Goal: Find specific page/section: Find specific page/section

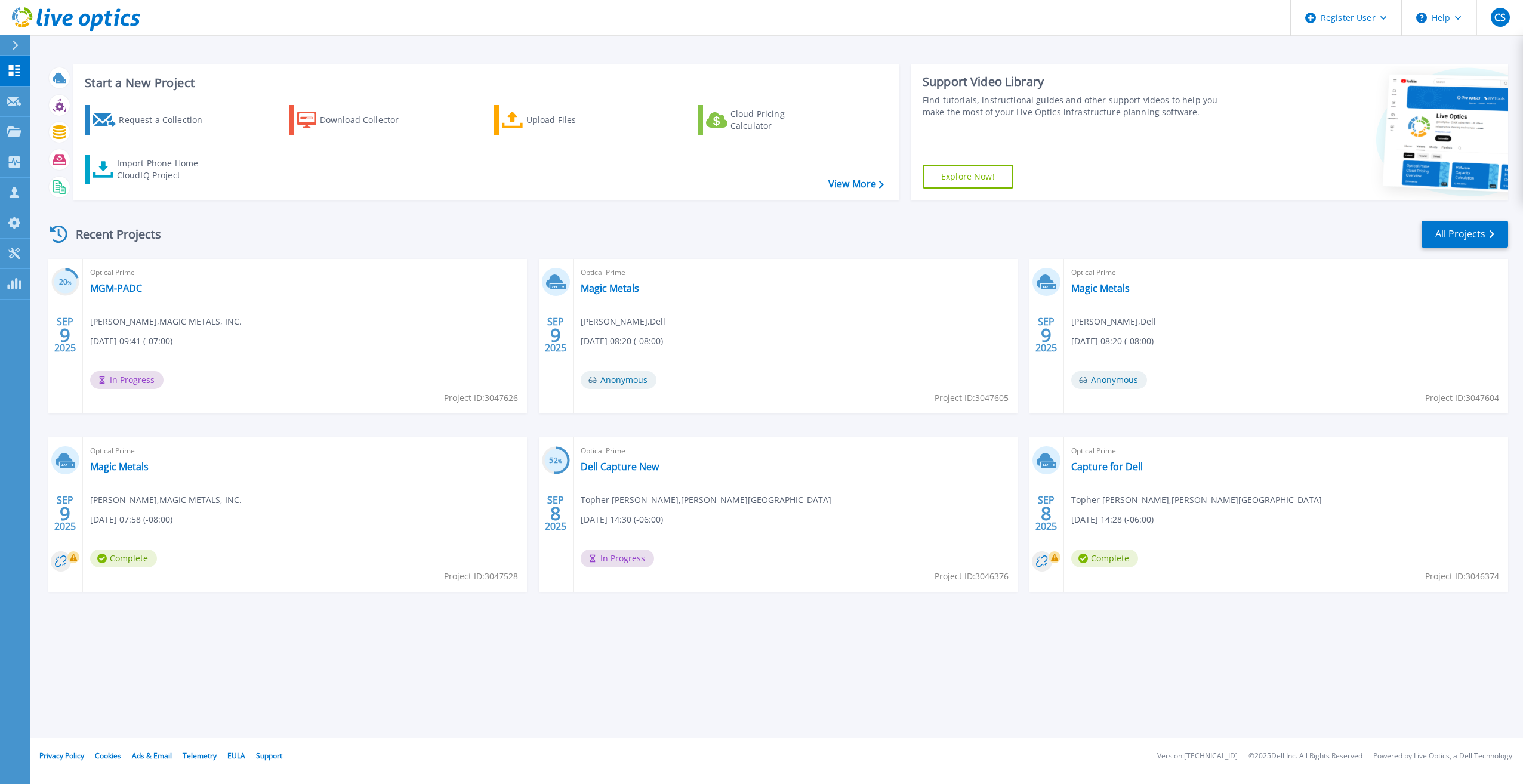
click at [0, 43] on html "Register User Help CS Dell User [PERSON_NAME] [PERSON_NAME][EMAIL_ADDRESS][PERS…" at bounding box center [762, 369] width 1523 height 738
click at [1, 42] on button at bounding box center [15, 46] width 30 height 21
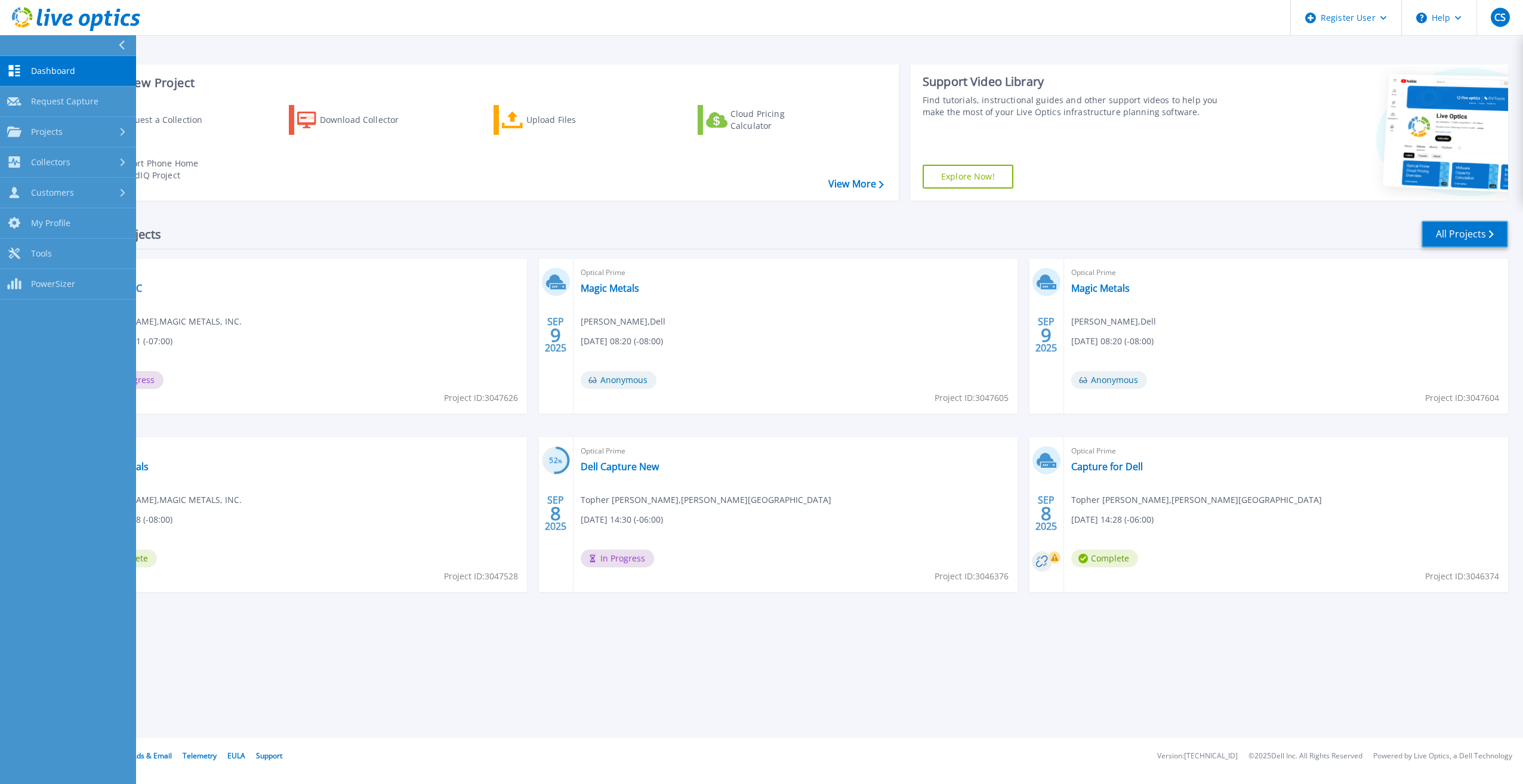
click at [1438, 231] on link "All Projects" at bounding box center [1465, 234] width 87 height 27
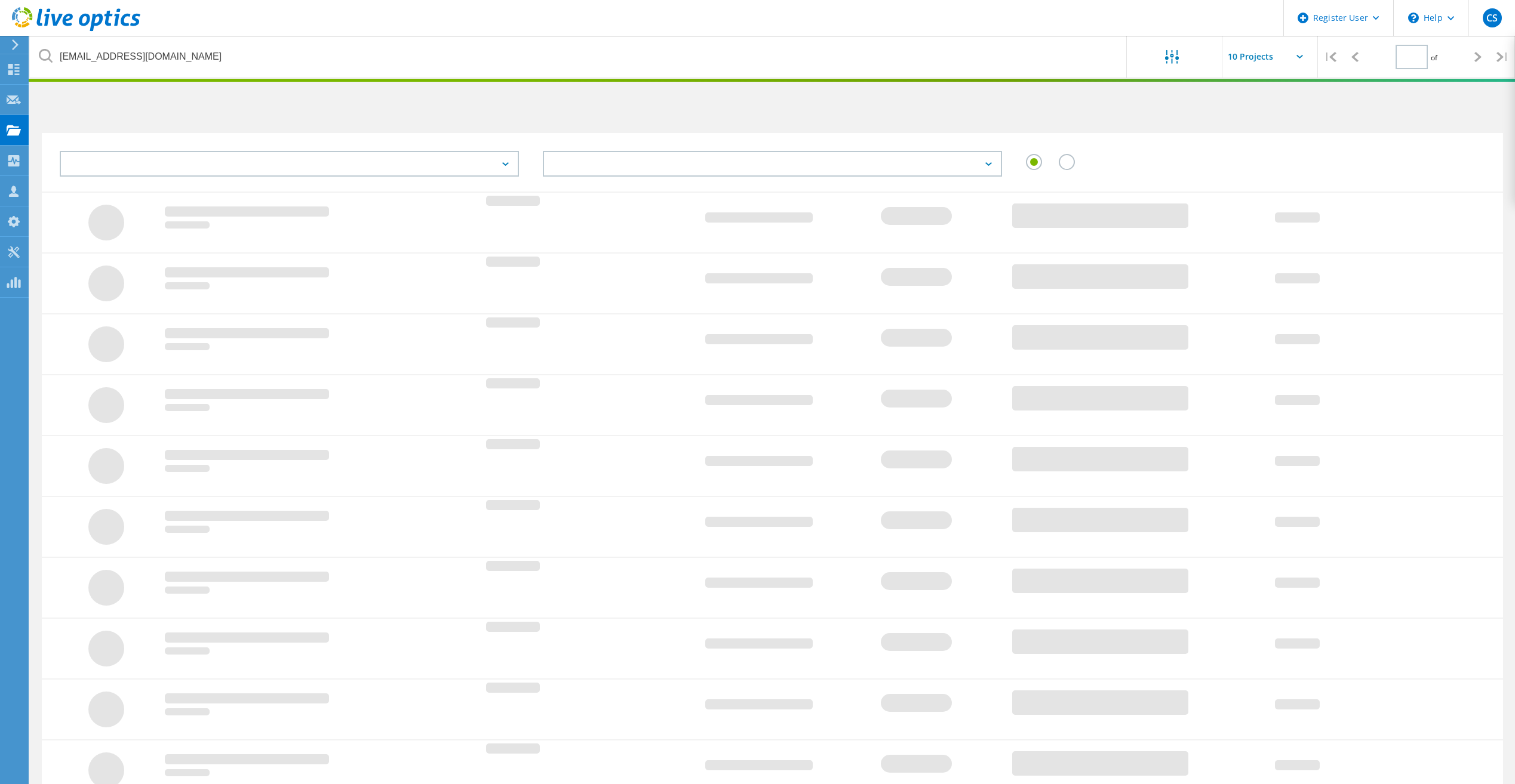
type input "1"
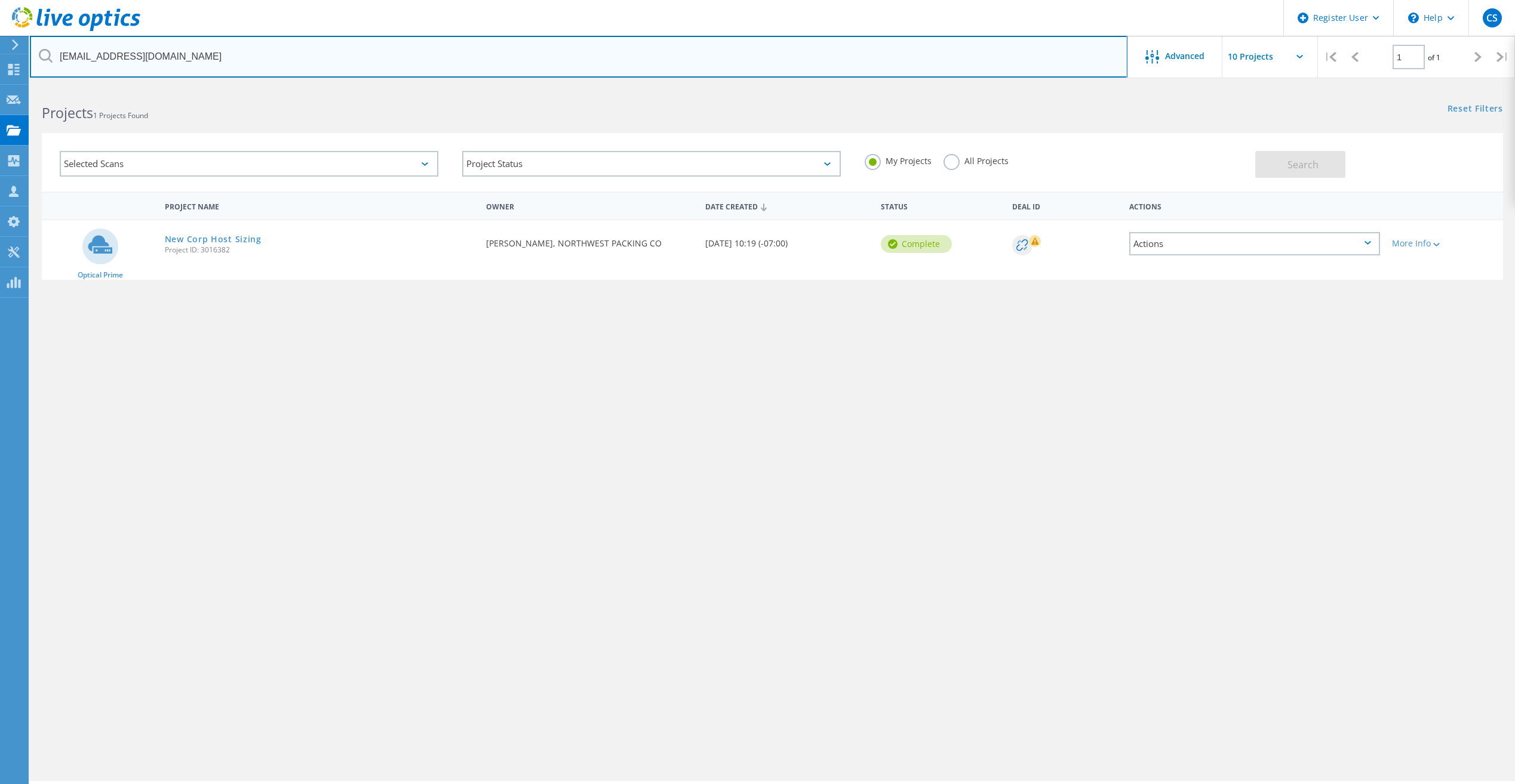
drag, startPoint x: 200, startPoint y: 51, endPoint x: -2, endPoint y: 45, distance: 202.1
click at [0, 45] on html "Register User \n Help Explore Helpful Articles Contact Support CS Dell User Col…" at bounding box center [758, 408] width 1515 height 817
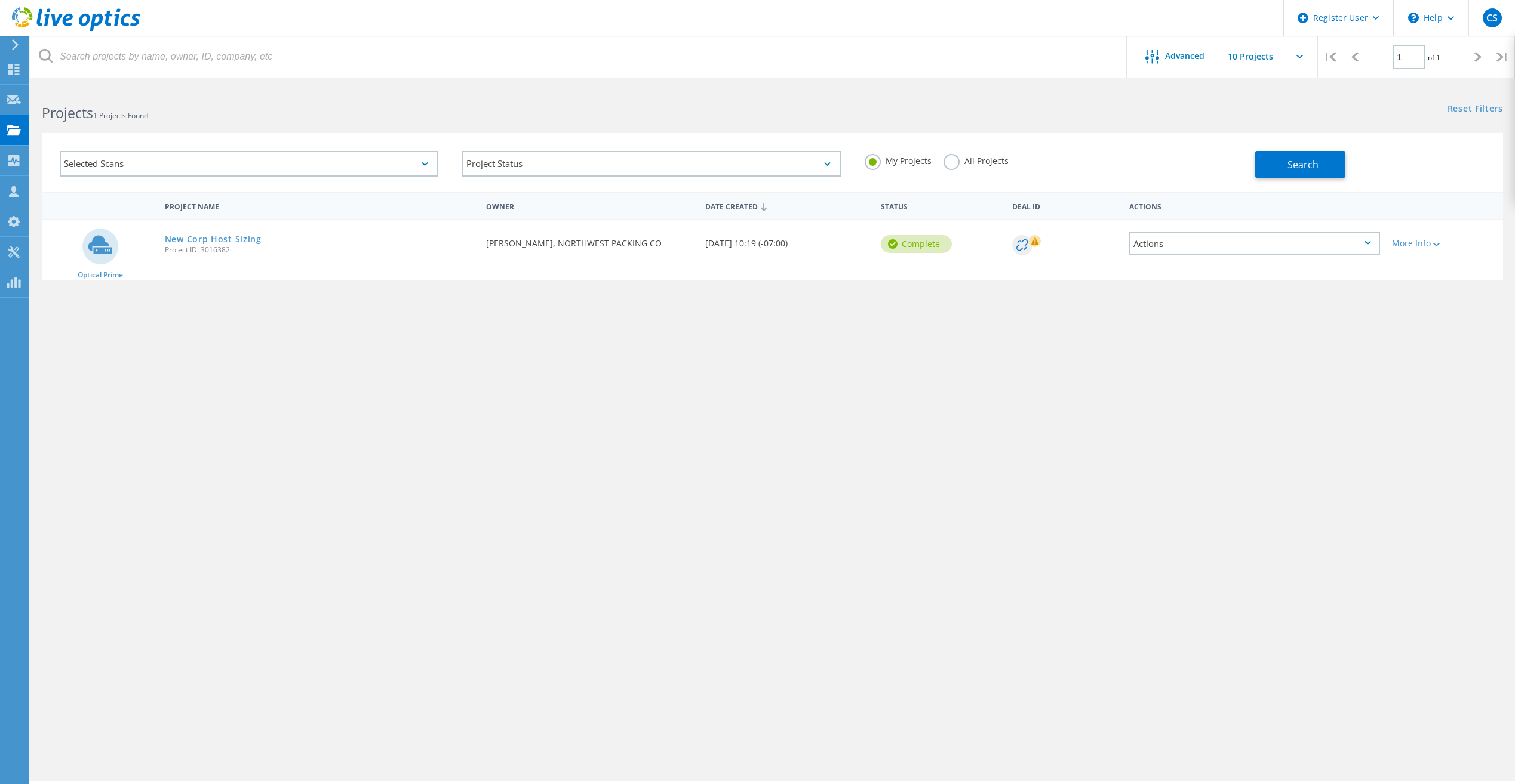
click at [941, 164] on div "My Projects All Projects" at bounding box center [1054, 161] width 403 height 44
click at [949, 159] on label "All Projects" at bounding box center [976, 159] width 65 height 12
click at [0, 0] on input "All Projects" at bounding box center [0, 0] width 0 height 0
drag, startPoint x: 1321, startPoint y: 187, endPoint x: 1312, endPoint y: 172, distance: 17.5
click at [1321, 186] on div "Selected Scans Project Status In Progress Complete Published Anonymous Archived…" at bounding box center [772, 162] width 1461 height 59
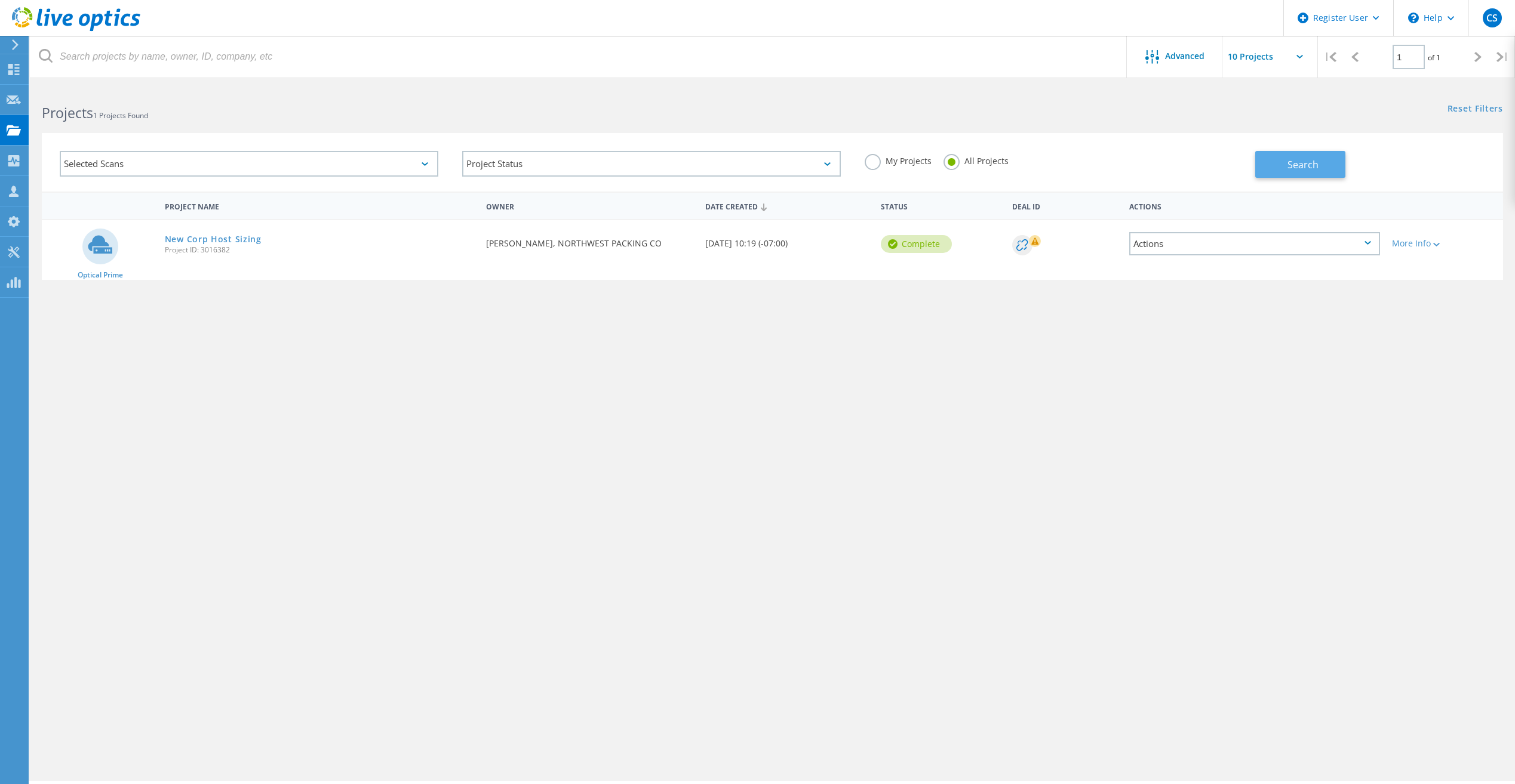
click at [1312, 171] on span "Search" at bounding box center [1302, 165] width 31 height 13
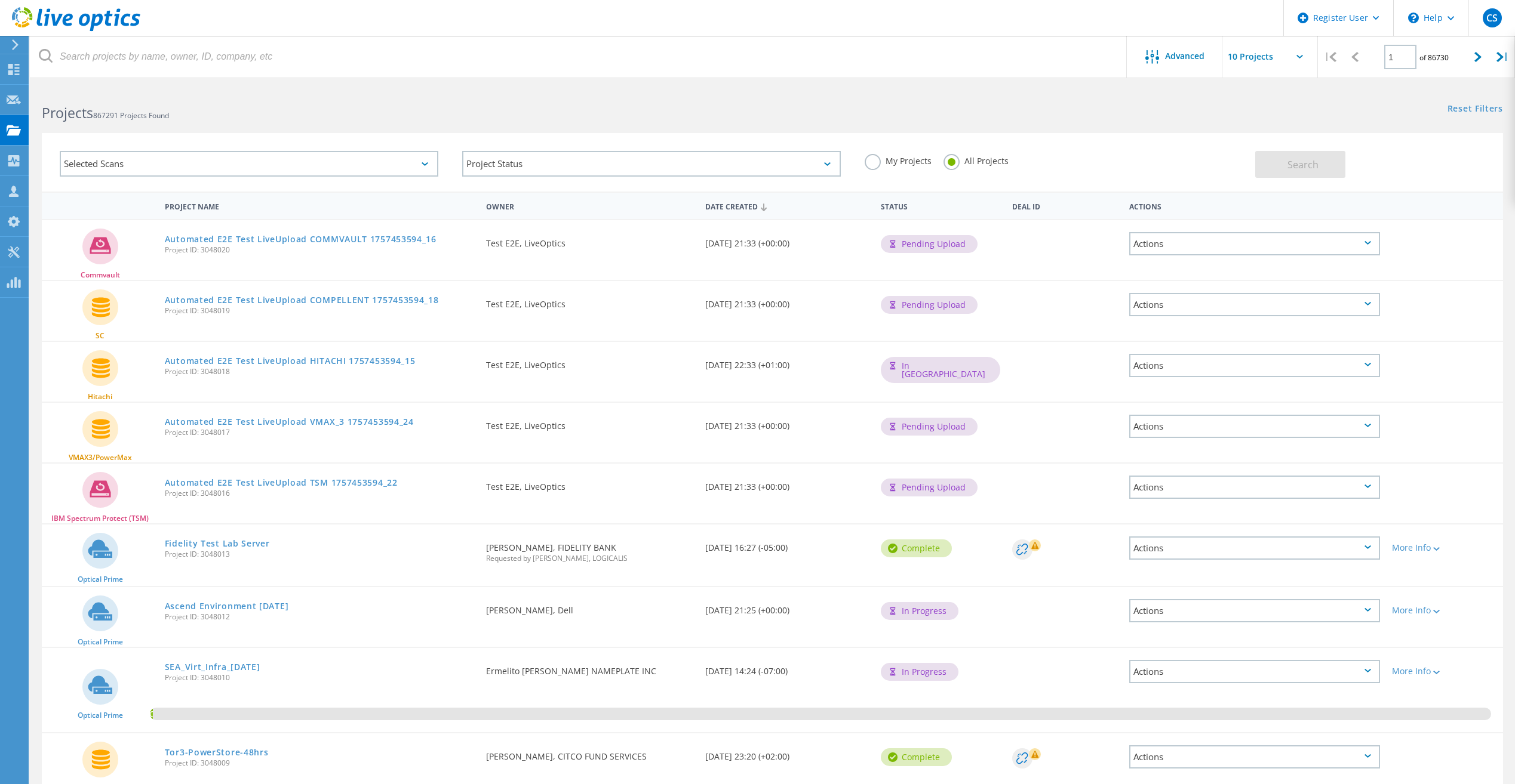
click at [867, 162] on label "My Projects" at bounding box center [897, 159] width 67 height 12
click at [0, 0] on input "My Projects" at bounding box center [0, 0] width 0 height 0
click at [1345, 154] on button "Search" at bounding box center [1301, 164] width 90 height 27
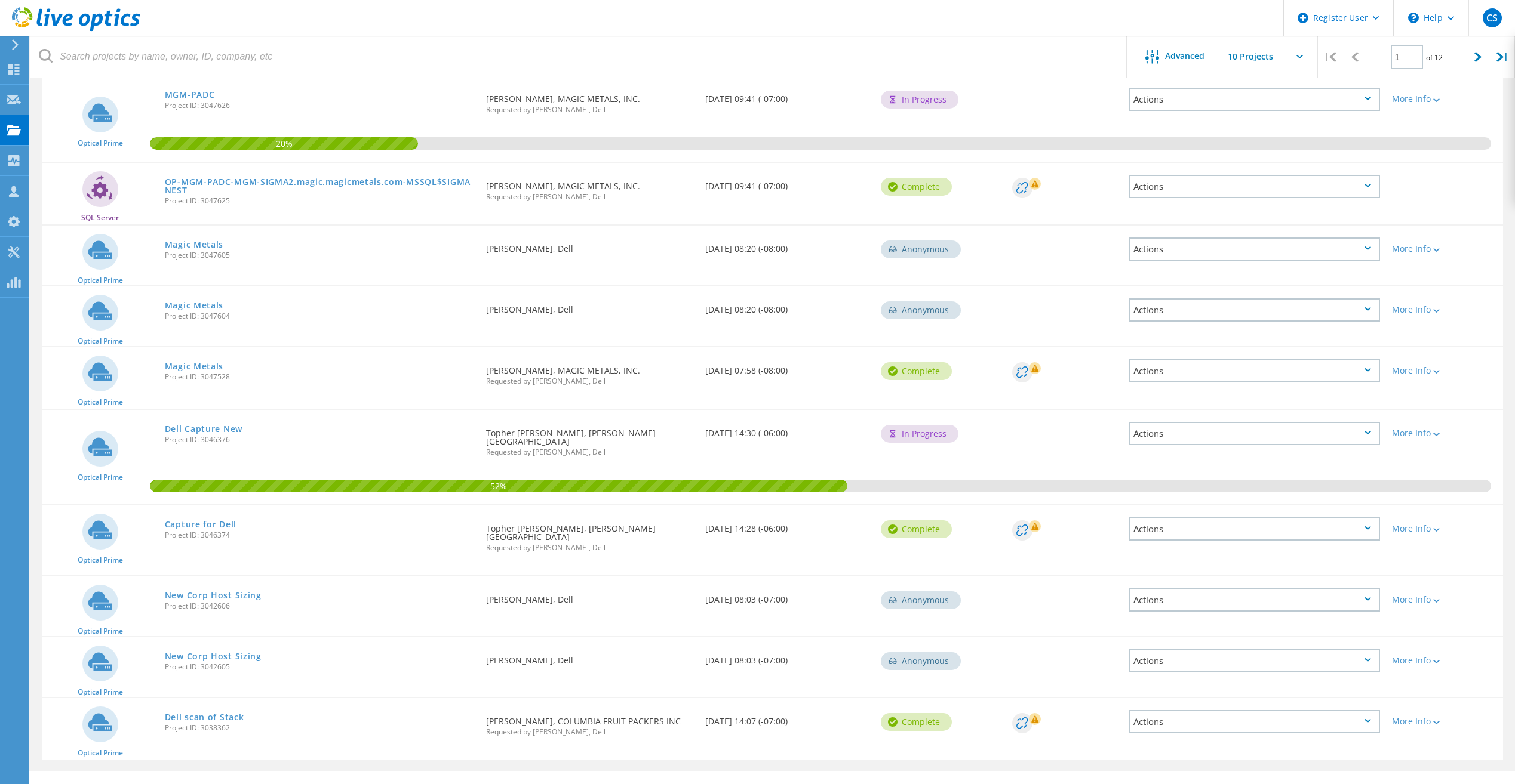
scroll to position [151, 0]
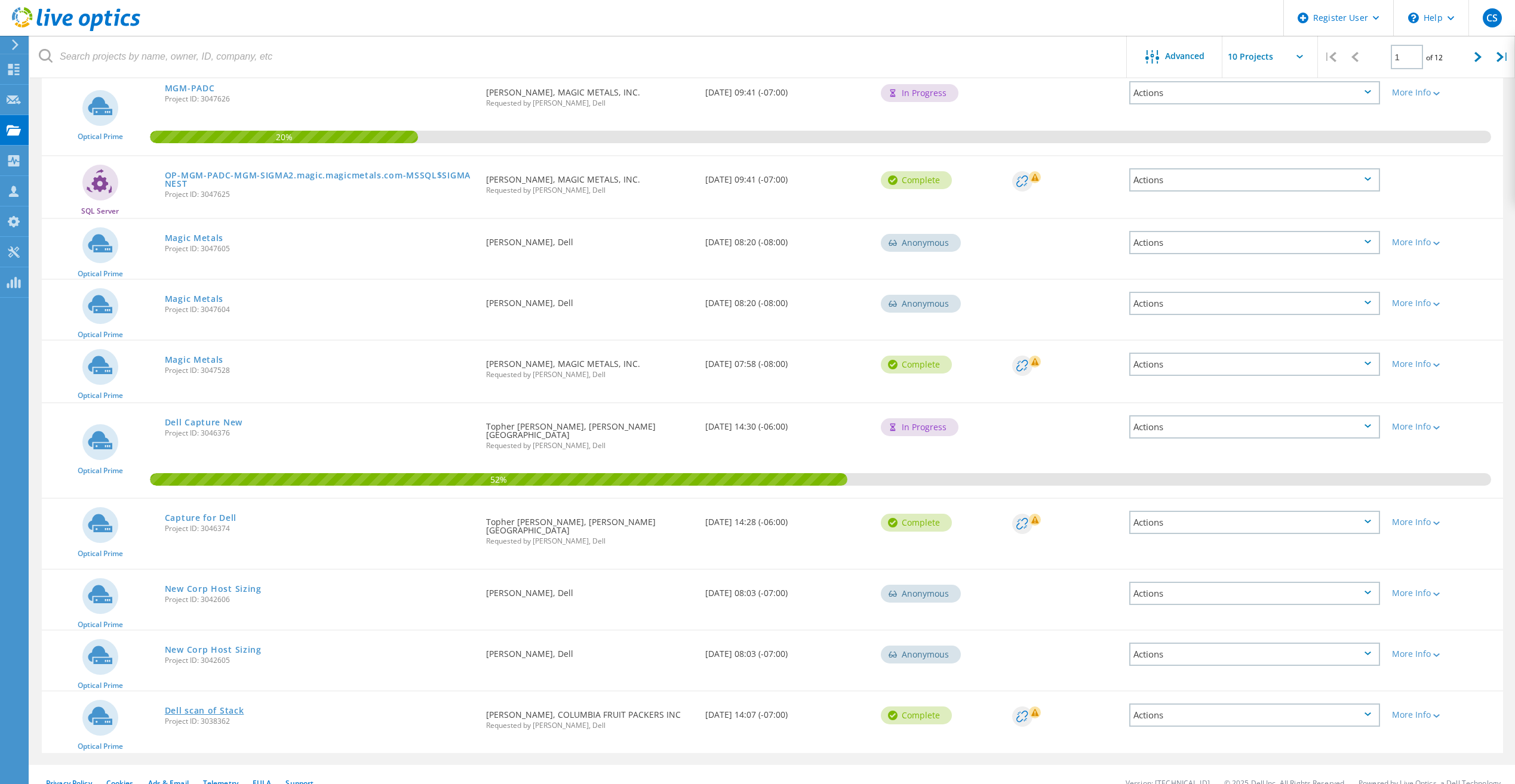
click at [231, 706] on link "Dell scan of Stack" at bounding box center [205, 711] width 79 height 9
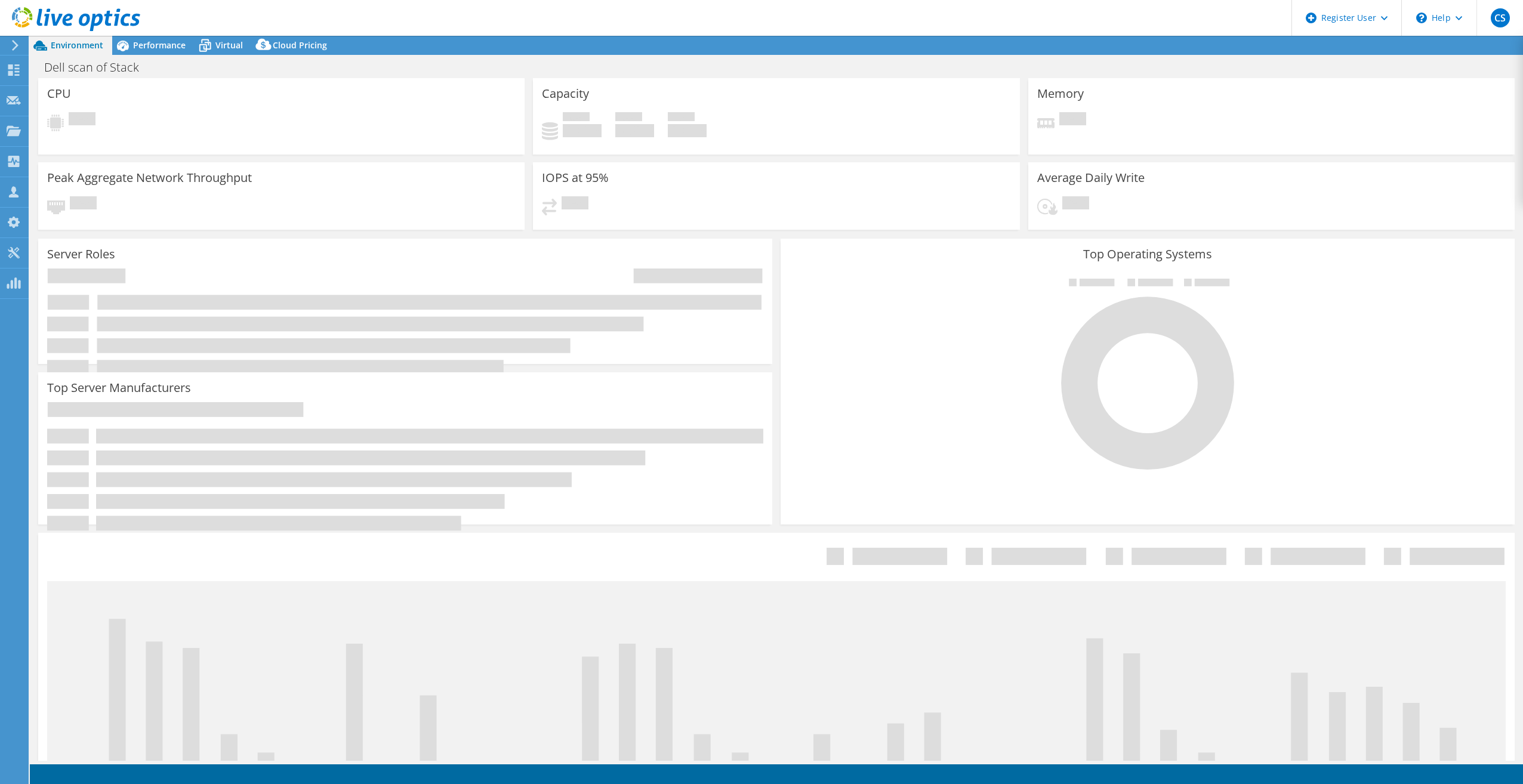
select select "USD"
